Goal: Task Accomplishment & Management: Complete application form

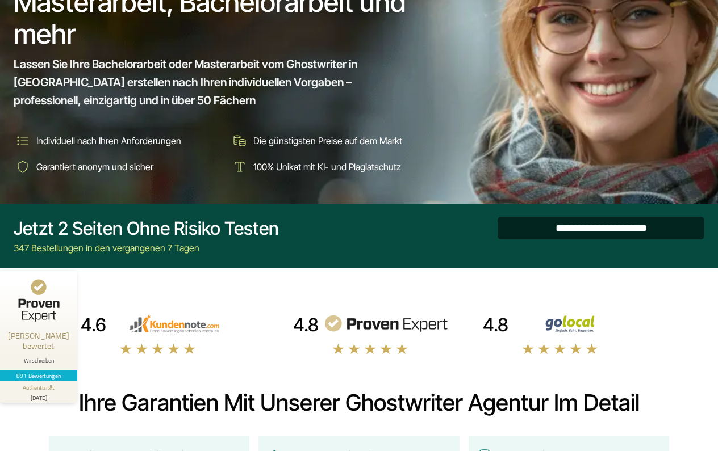
scroll to position [152, 0]
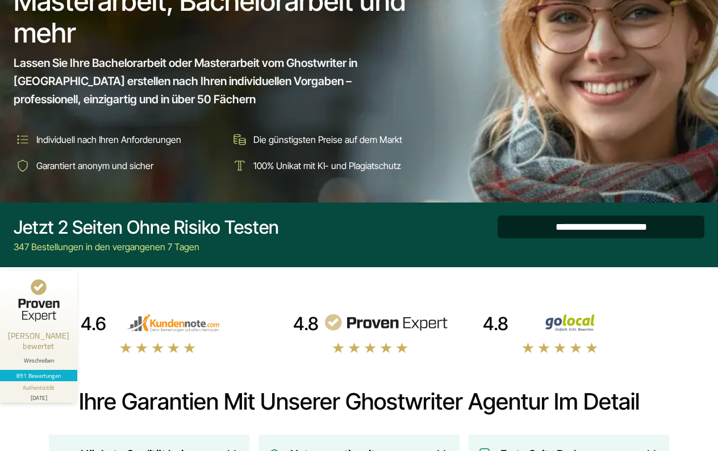
click at [524, 232] on input "**********" at bounding box center [600, 227] width 207 height 23
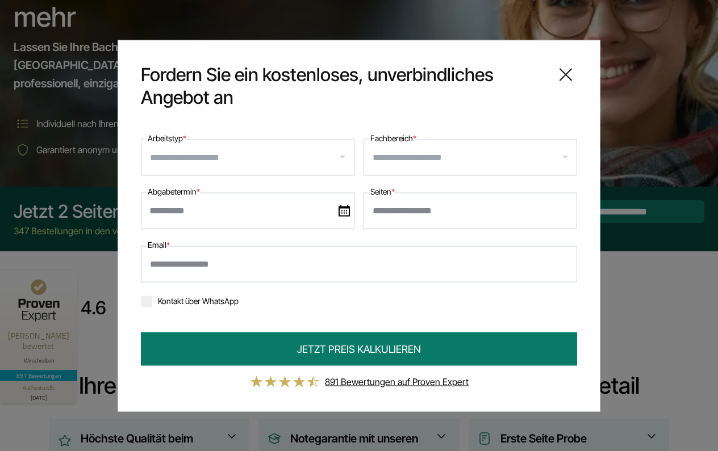
scroll to position [171, 0]
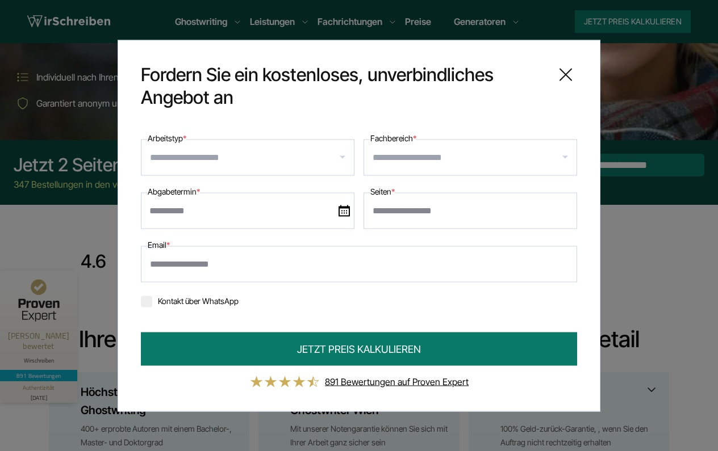
click at [424, 154] on input "Fachbereich *" at bounding box center [474, 157] width 204 height 18
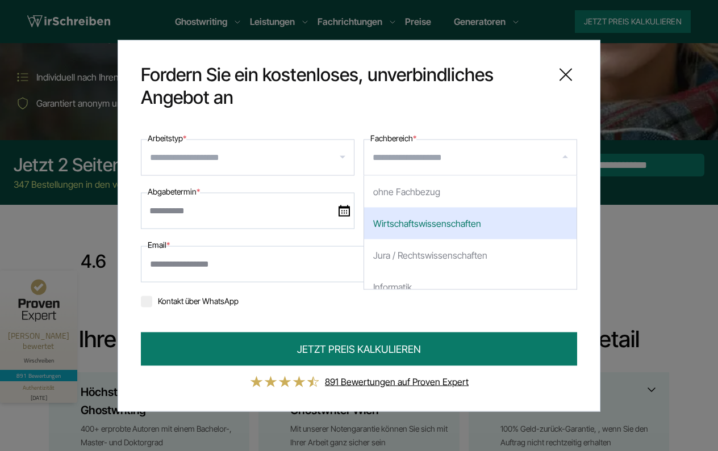
scroll to position [40, 0]
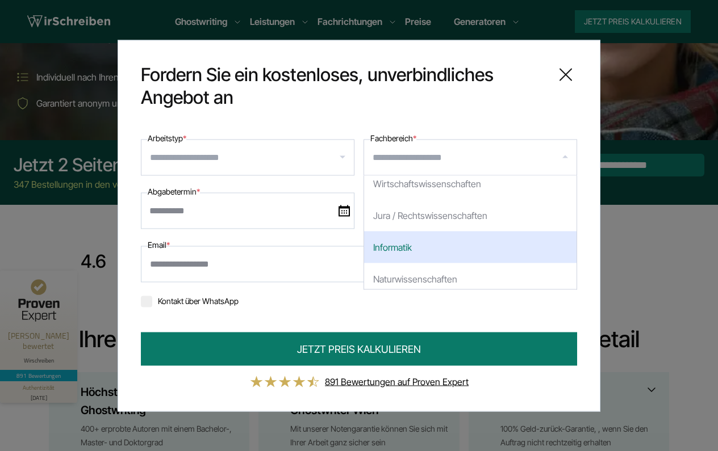
click at [403, 249] on div "Informatik" at bounding box center [470, 247] width 212 height 32
select select "*"
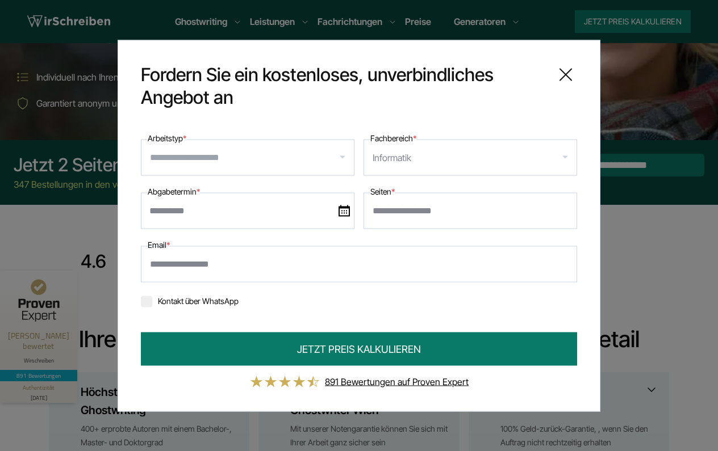
click at [243, 161] on input "Arbeitstyp *" at bounding box center [252, 157] width 204 height 18
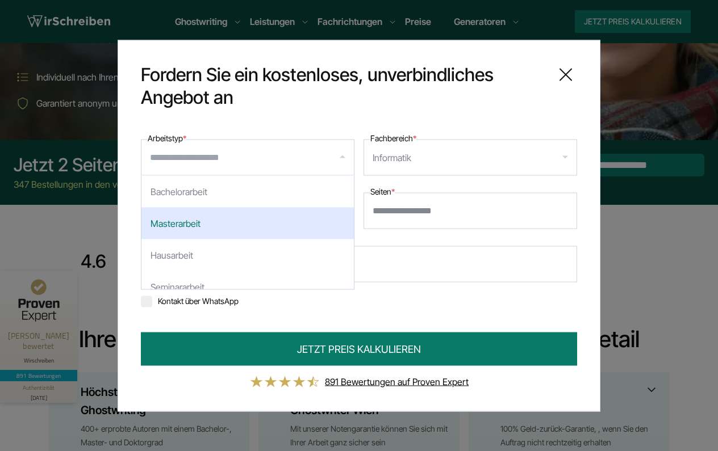
click at [220, 214] on div "Masterarbeit" at bounding box center [247, 223] width 212 height 32
select select "**"
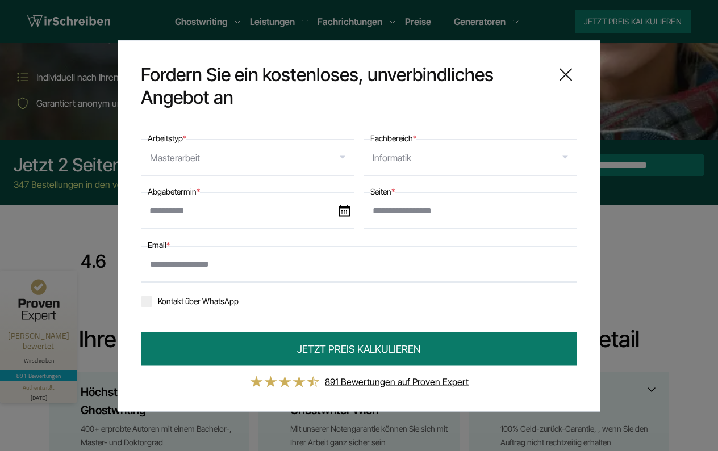
click at [397, 215] on input "Seiten *" at bounding box center [469, 210] width 213 height 36
type input "**"
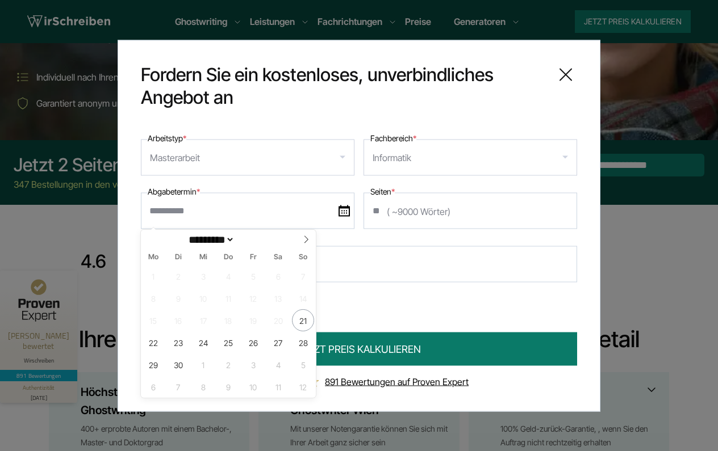
click at [354, 207] on input "text" at bounding box center [247, 210] width 213 height 36
click at [303, 237] on icon at bounding box center [306, 240] width 8 height 8
select select "*"
click at [300, 301] on span "12" at bounding box center [303, 298] width 22 height 22
type input "**********"
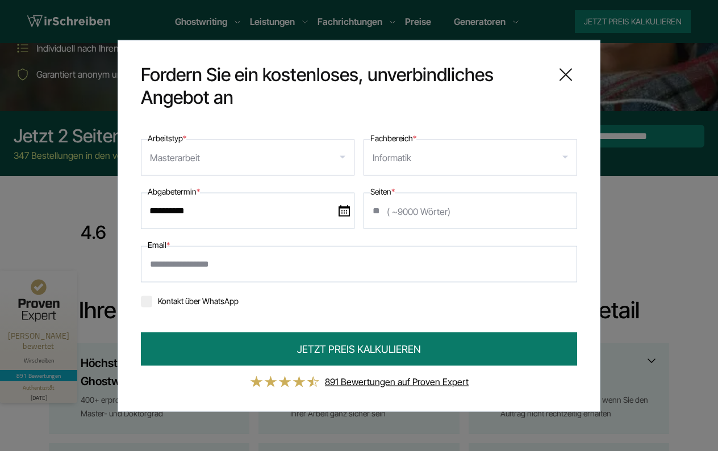
scroll to position [199, 0]
click at [273, 271] on input "Email *" at bounding box center [359, 264] width 436 height 36
click at [258, 268] on input "**********" at bounding box center [359, 264] width 436 height 36
type input "**********"
click at [344, 308] on div "Kontakt über WhatsApp" at bounding box center [359, 300] width 436 height 18
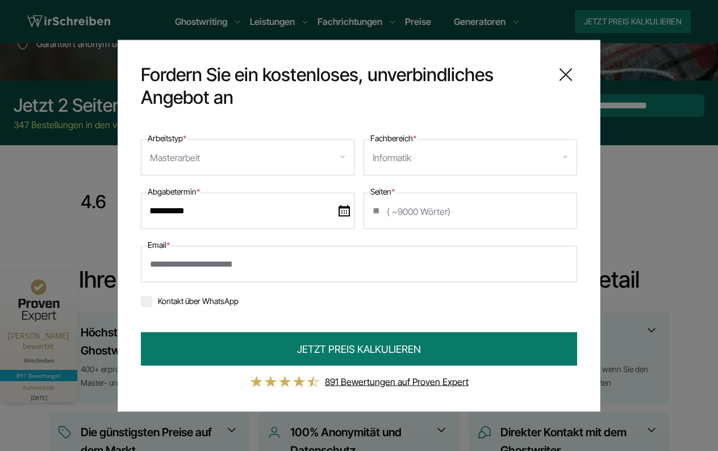
scroll to position [228, 0]
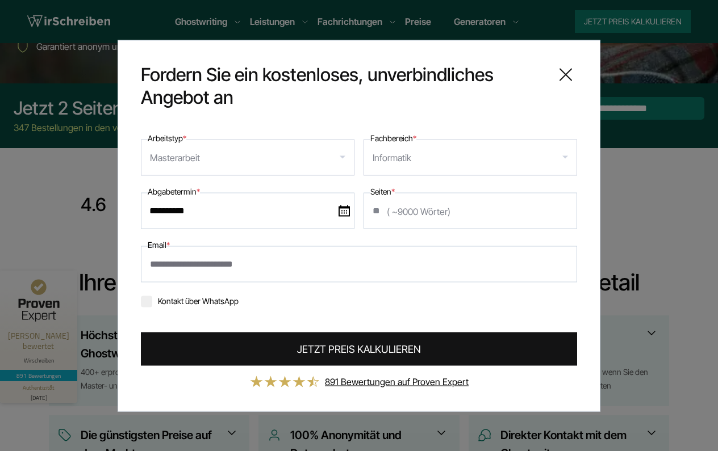
click at [341, 351] on span "JETZT PREIS KALKULIEREN" at bounding box center [359, 348] width 124 height 15
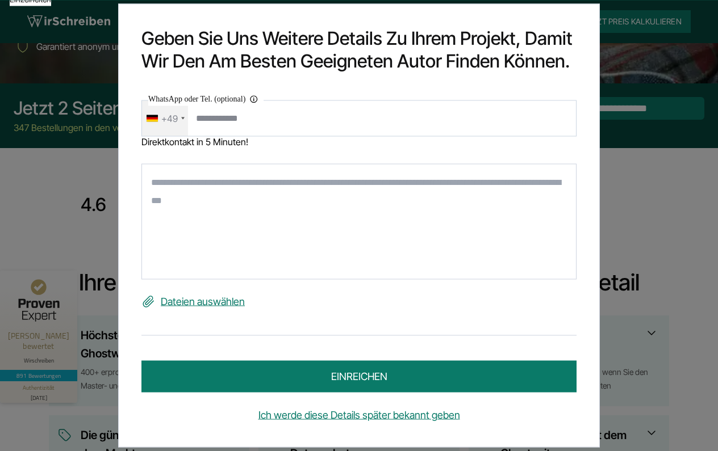
click at [300, 183] on textarea at bounding box center [358, 222] width 435 height 116
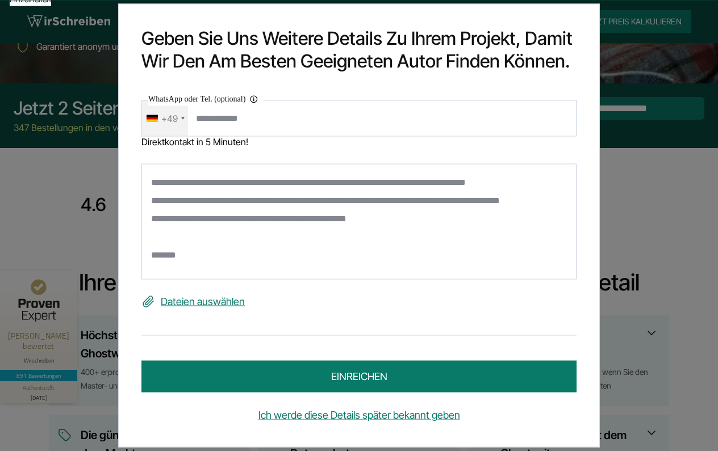
paste textarea "**********"
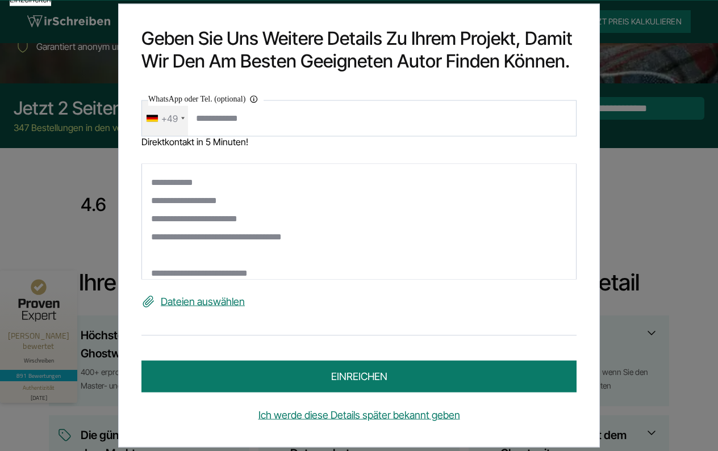
scroll to position [417, 0]
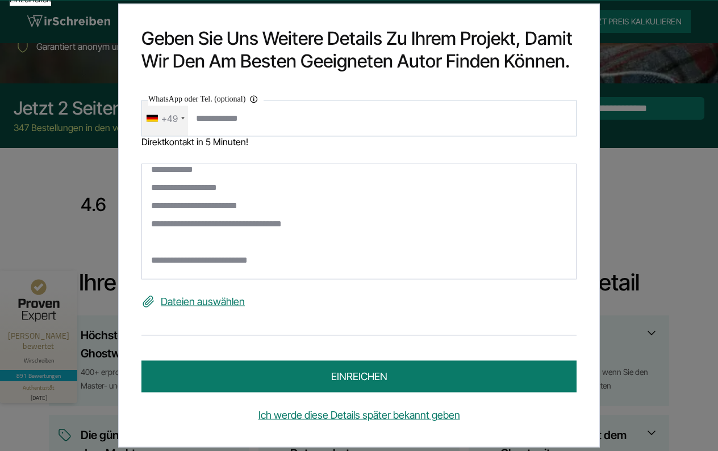
paste textarea "**********"
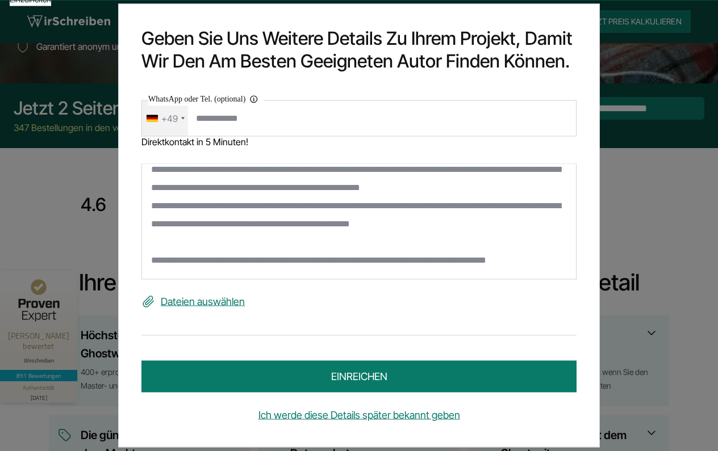
scroll to position [576, 0]
drag, startPoint x: 545, startPoint y: 256, endPoint x: 457, endPoint y: 259, distance: 88.6
click at [457, 259] on textarea at bounding box center [358, 222] width 435 height 116
click at [454, 206] on textarea at bounding box center [358, 222] width 435 height 116
click at [537, 262] on textarea at bounding box center [358, 222] width 435 height 116
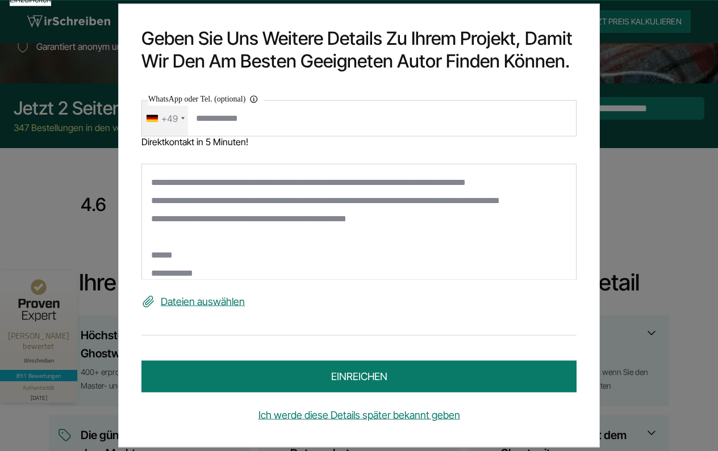
scroll to position [6, 0]
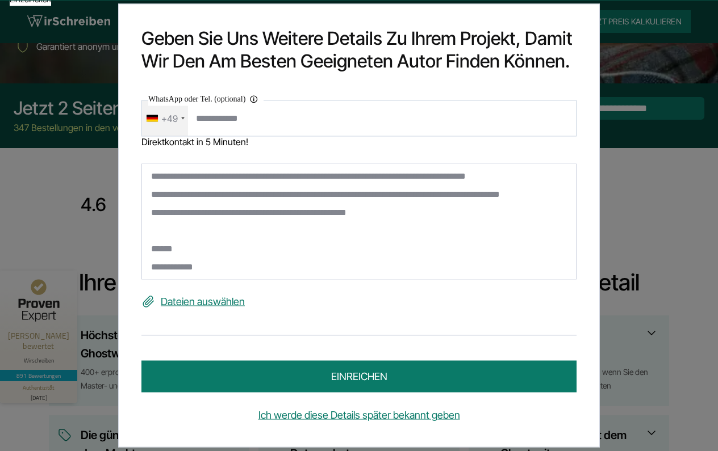
click at [447, 178] on textarea at bounding box center [358, 222] width 435 height 116
click at [441, 233] on textarea at bounding box center [358, 222] width 435 height 116
drag, startPoint x: 531, startPoint y: 195, endPoint x: 501, endPoint y: 195, distance: 30.7
click at [501, 195] on textarea at bounding box center [358, 222] width 435 height 116
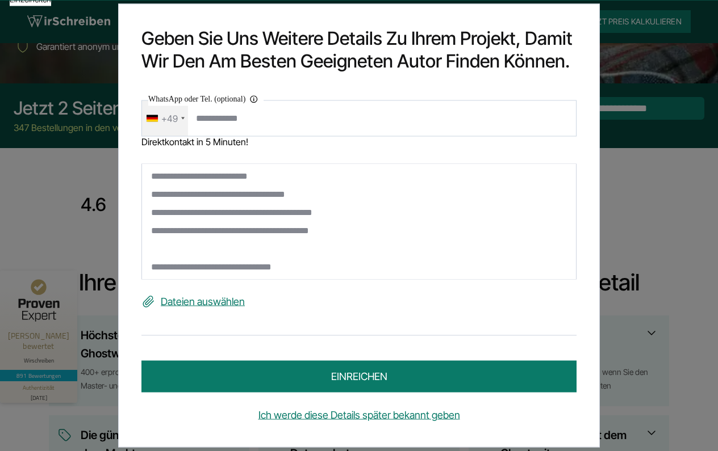
scroll to position [22, 0]
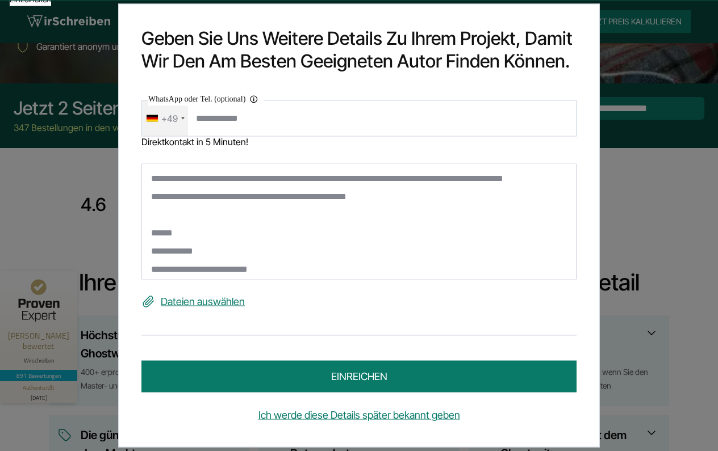
click at [195, 233] on textarea at bounding box center [358, 222] width 435 height 116
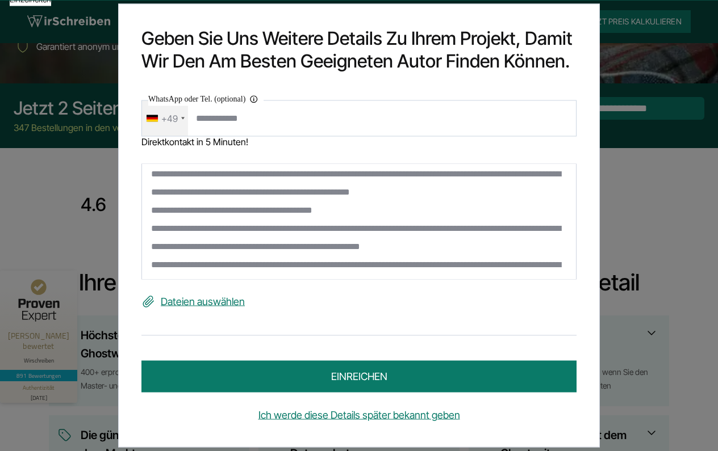
scroll to position [517, 0]
drag, startPoint x: 460, startPoint y: 173, endPoint x: 461, endPoint y: 185, distance: 12.5
click at [460, 173] on textarea at bounding box center [358, 222] width 435 height 116
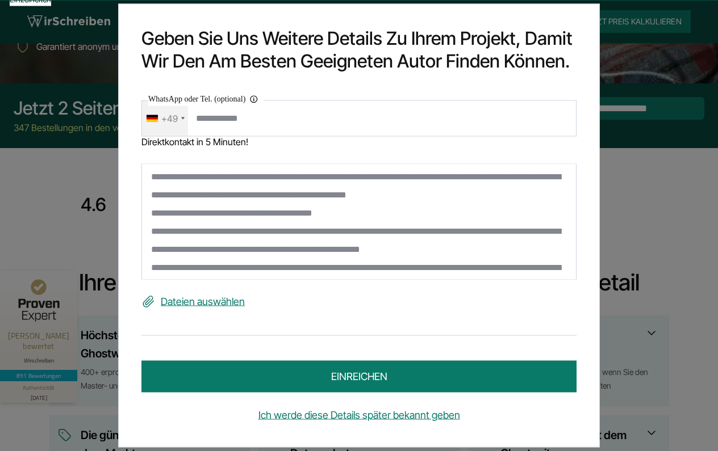
click at [493, 208] on textarea at bounding box center [358, 222] width 435 height 116
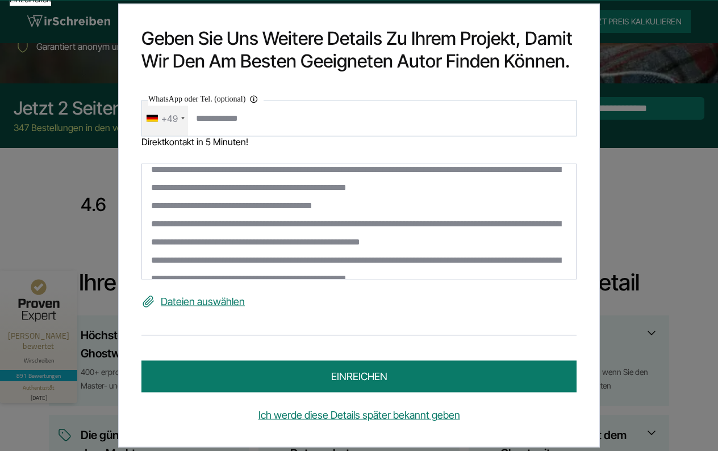
scroll to position [522, 0]
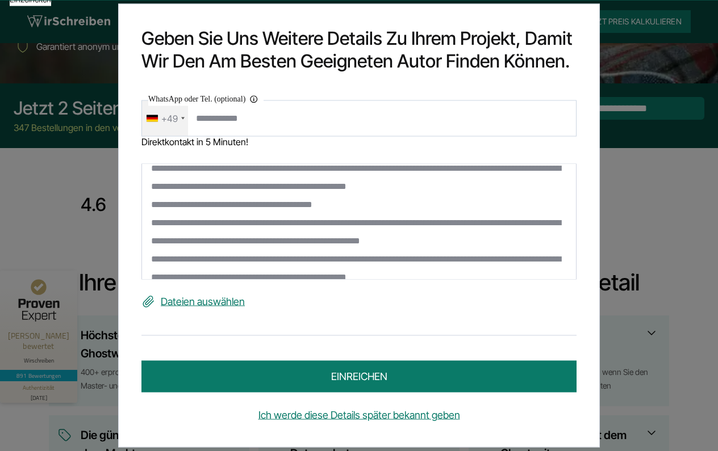
drag, startPoint x: 356, startPoint y: 186, endPoint x: 374, endPoint y: 196, distance: 20.6
click at [357, 187] on textarea at bounding box center [358, 222] width 435 height 116
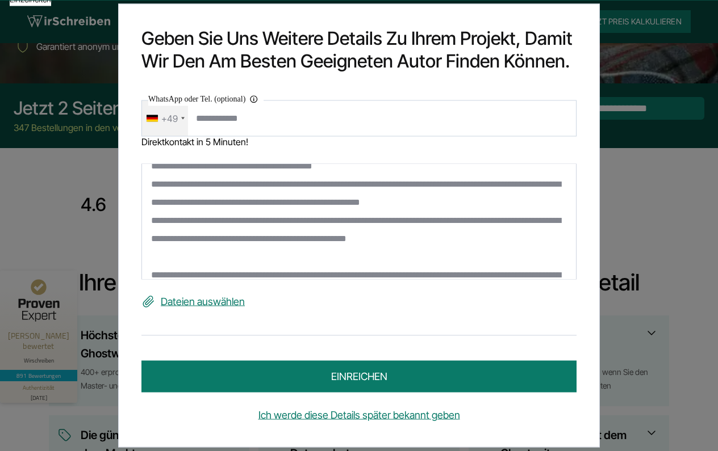
scroll to position [563, 0]
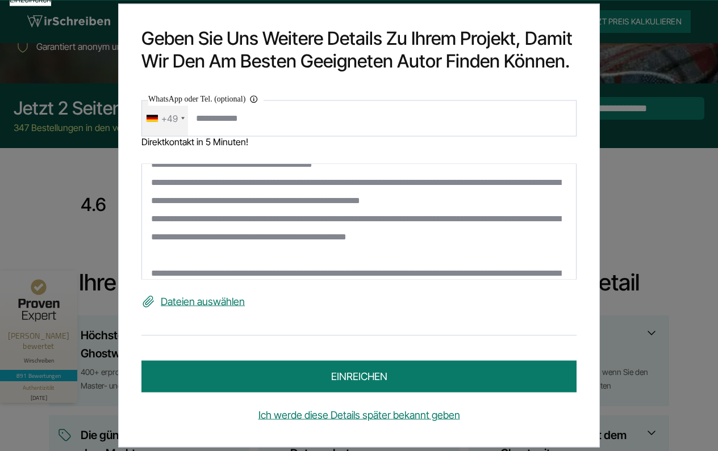
drag, startPoint x: 452, startPoint y: 186, endPoint x: 471, endPoint y: 223, distance: 41.9
click at [452, 188] on textarea at bounding box center [358, 222] width 435 height 116
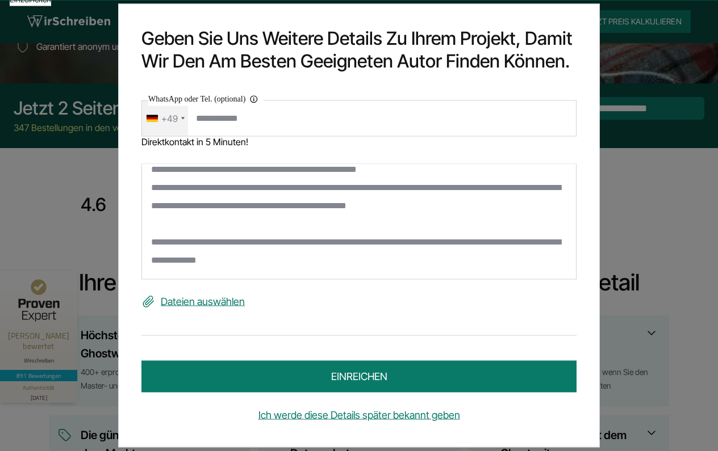
scroll to position [612, 0]
type textarea "**********"
click at [329, 371] on button "einreichen" at bounding box center [358, 377] width 435 height 32
